Goal: Find specific page/section: Locate a particular part of the current website

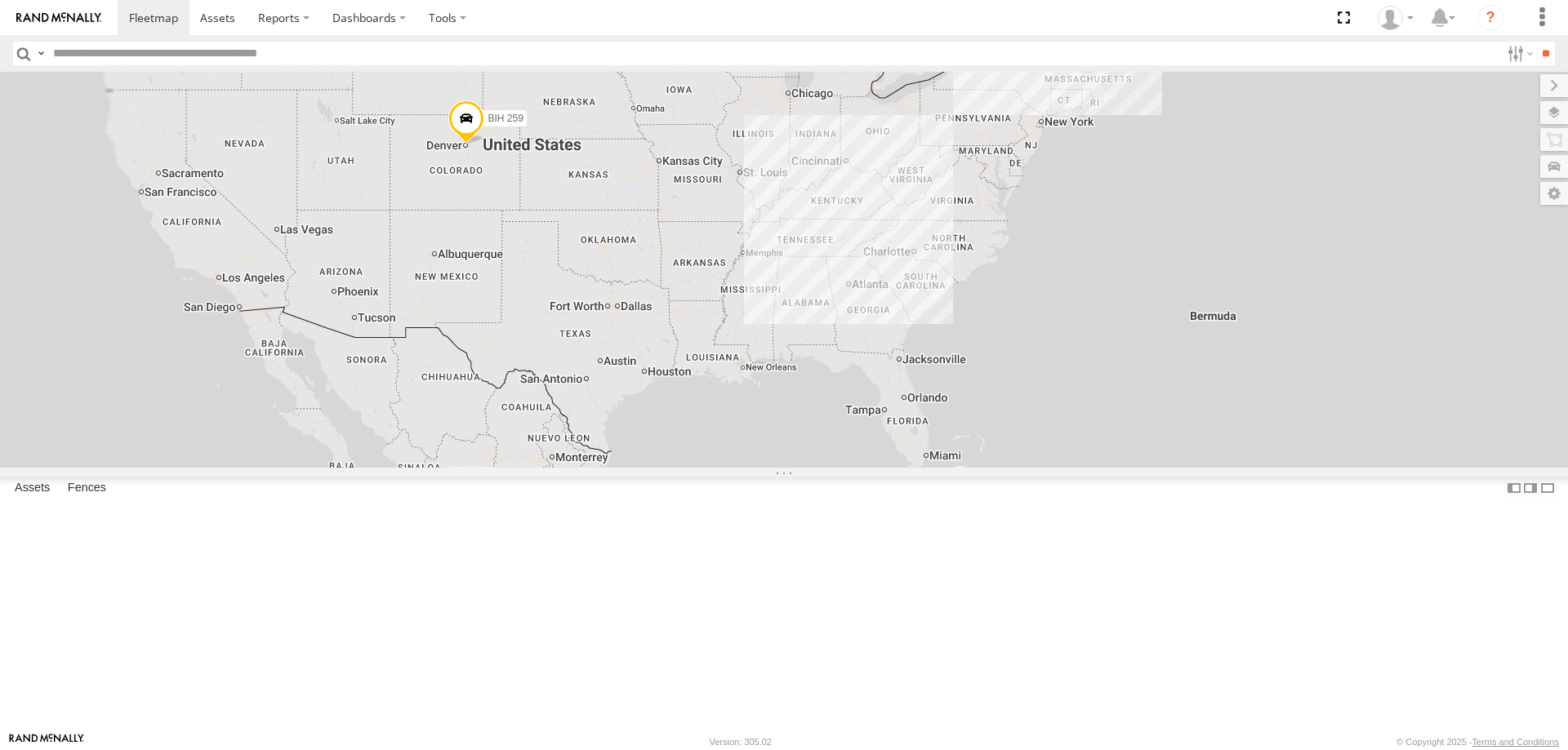
click at [175, 55] on input "text" at bounding box center [773, 53] width 1454 height 24
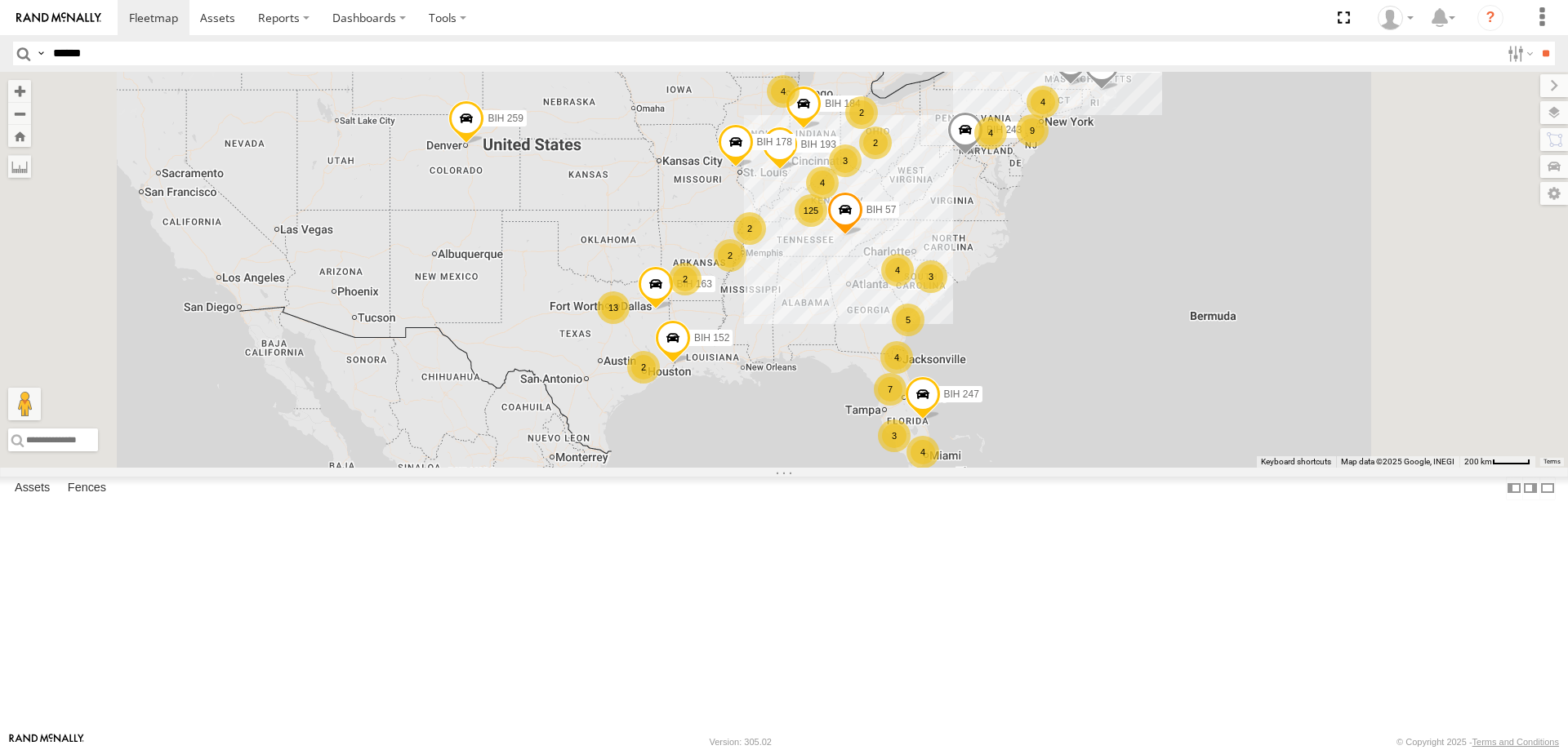
type input "******"
click at [1536, 42] on input "**" at bounding box center [1544, 53] width 18 height 24
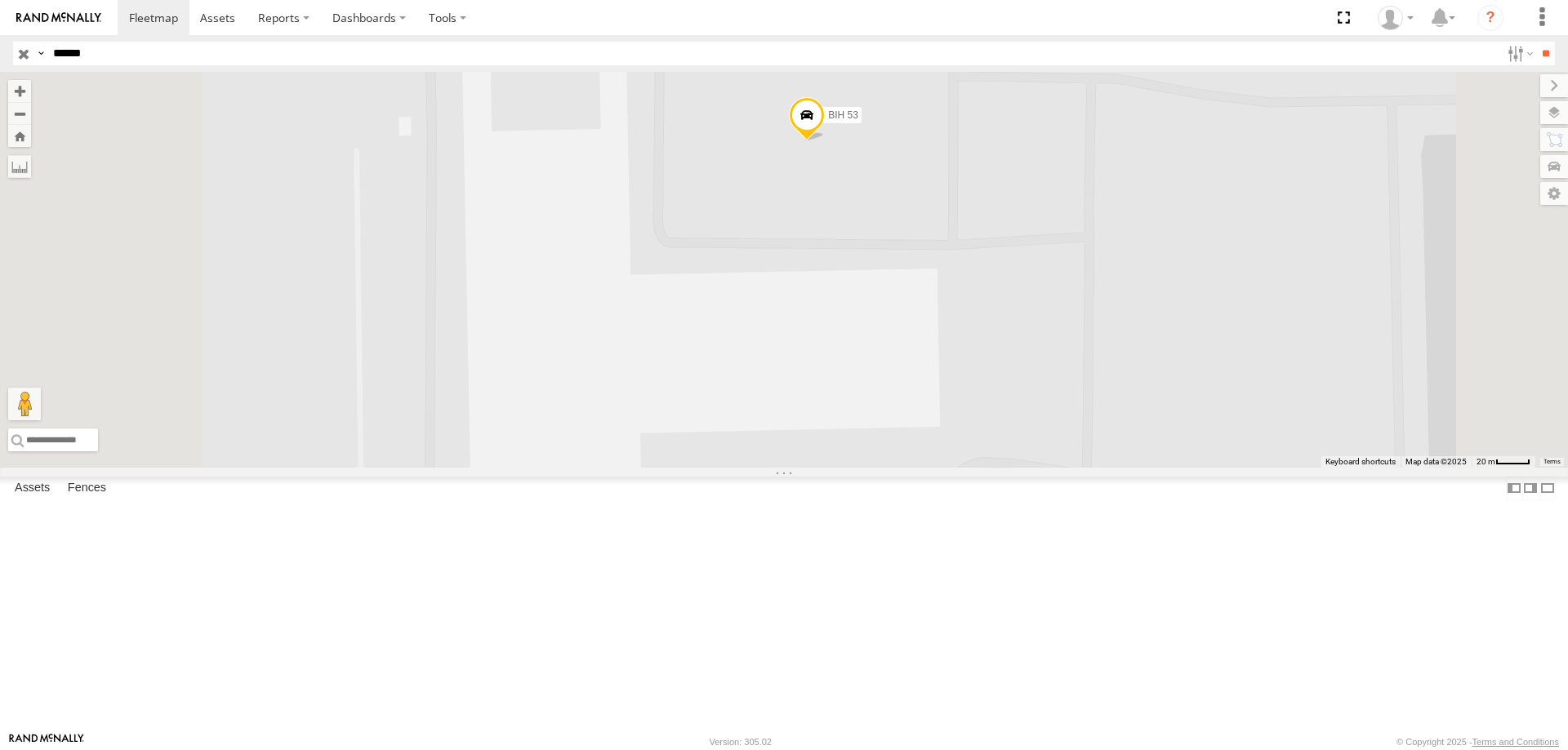
drag, startPoint x: 1020, startPoint y: 326, endPoint x: 1026, endPoint y: 362, distance: 36.5
click at [1026, 362] on div "BIH 53" at bounding box center [784, 269] width 1568 height 396
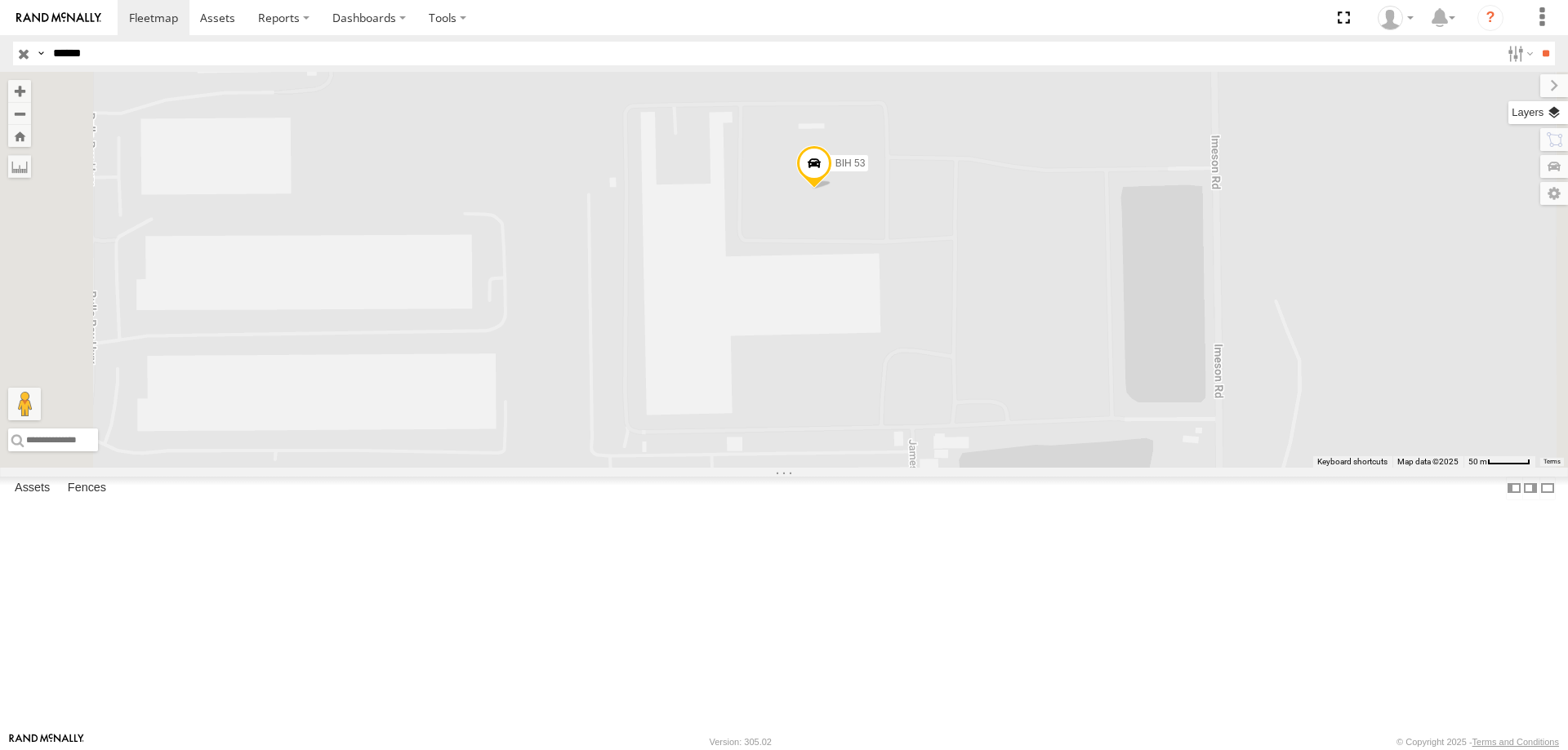
click at [1550, 116] on label at bounding box center [1537, 113] width 59 height 23
click at [1502, 196] on label at bounding box center [1535, 193] width 66 height 23
click at [1513, 86] on label at bounding box center [1540, 86] width 55 height 23
click at [1551, 115] on label at bounding box center [1537, 113] width 59 height 23
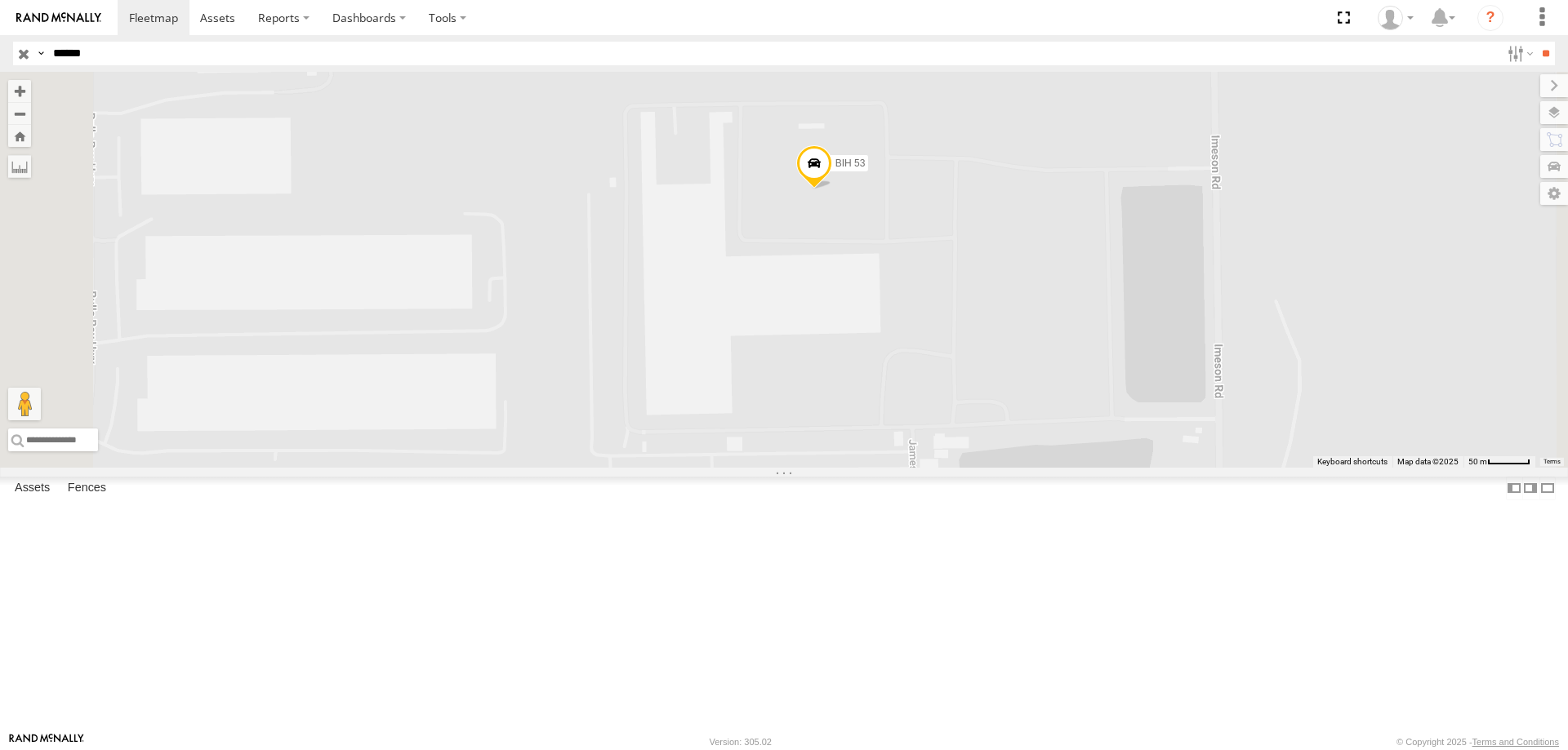
click at [0, 0] on label at bounding box center [0, 0] width 0 height 0
click at [0, 0] on span "Satellite" at bounding box center [0, 0] width 0 height 0
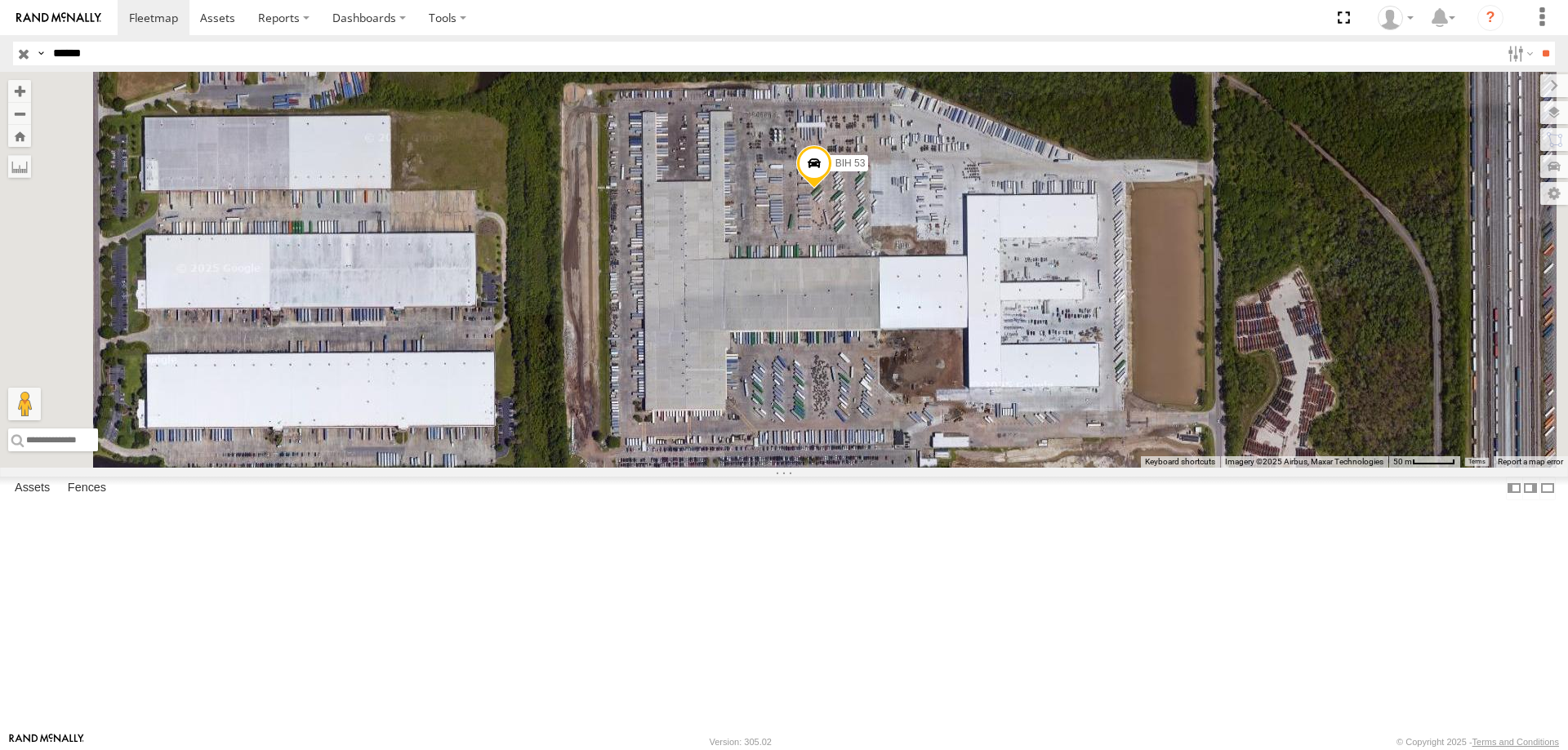
click at [0, 0] on div "BIH 53 All Assets [GEOGRAPHIC_DATA] [GEOGRAPHIC_DATA] 30.37888 -81.77825" at bounding box center [0, 0] width 0 height 0
click at [0, 0] on span "Night" at bounding box center [0, 0] width 0 height 0
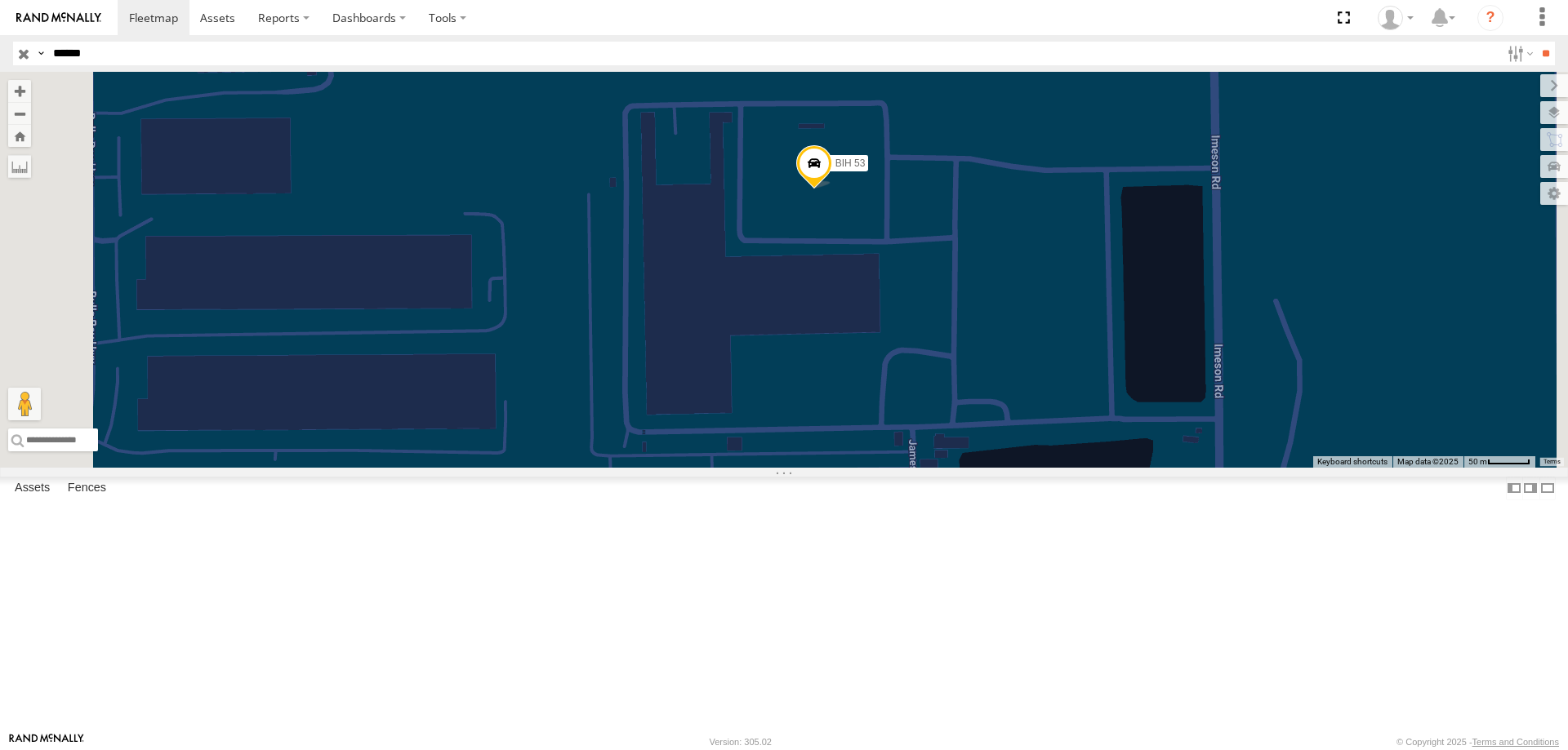
click at [0, 0] on span "Night" at bounding box center [0, 0] width 0 height 0
click at [0, 0] on span "Satellite" at bounding box center [0, 0] width 0 height 0
